Goal: Check status: Check status

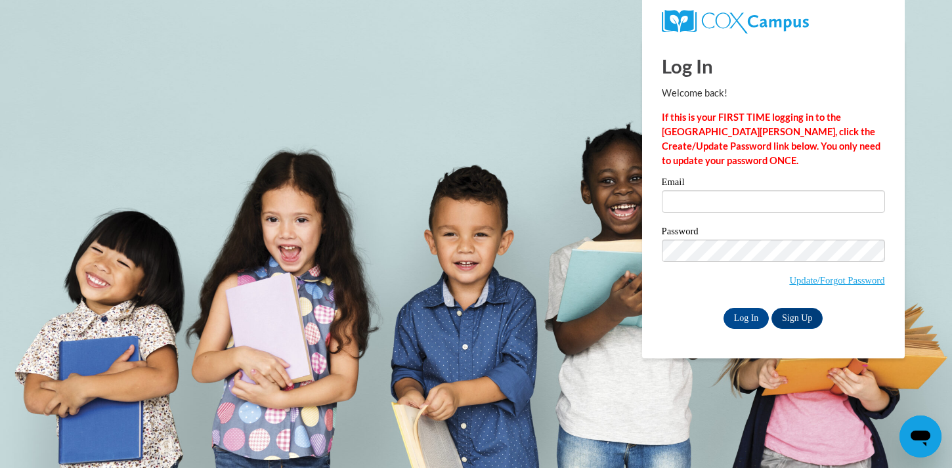
type input "[EMAIL_ADDRESS][DOMAIN_NAME]"
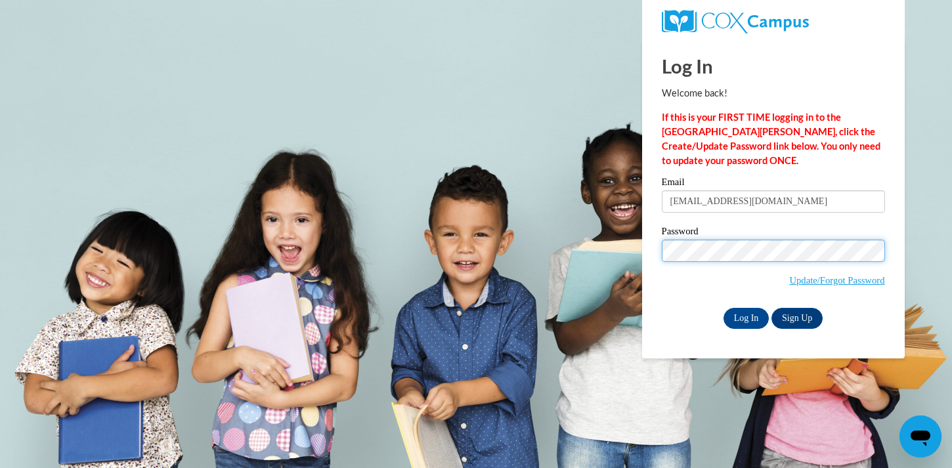
click at [724, 308] on input "Log In" at bounding box center [747, 318] width 46 height 21
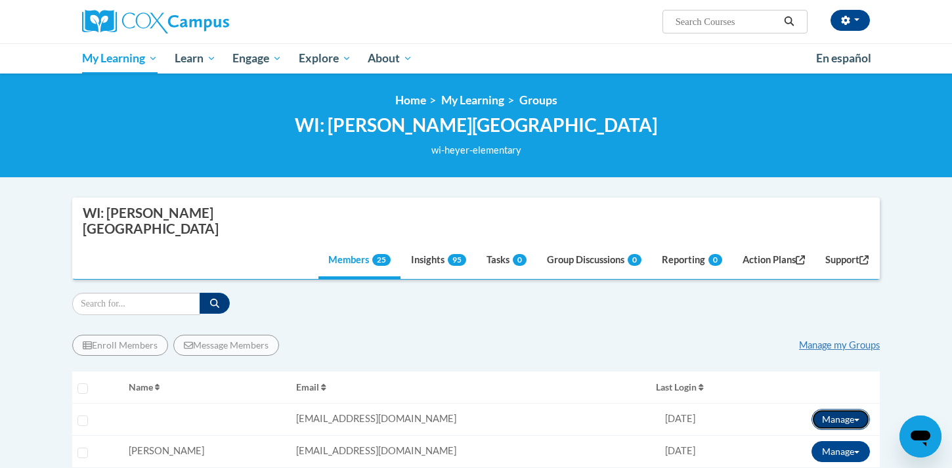
click at [855, 409] on button "Manage" at bounding box center [841, 419] width 58 height 21
click at [827, 456] on link "View Transcript" at bounding box center [821, 466] width 106 height 21
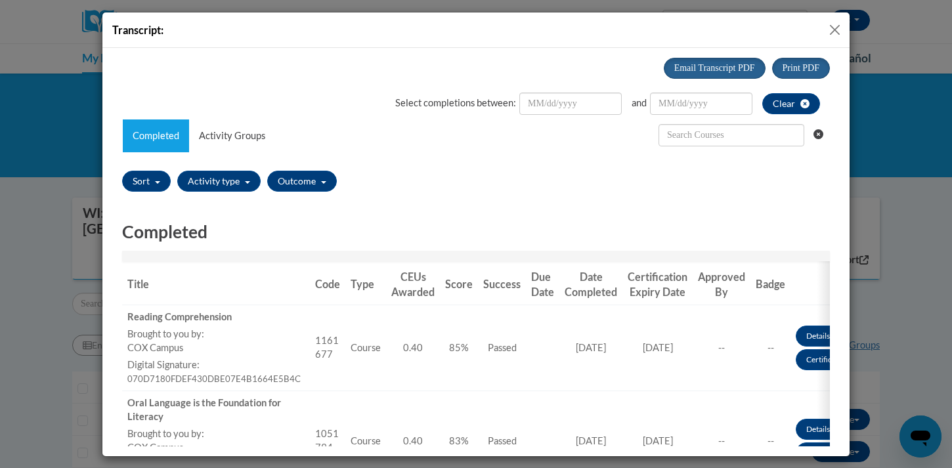
click at [837, 26] on button "Close" at bounding box center [835, 30] width 16 height 16
